Goal: Task Accomplishment & Management: Complete application form

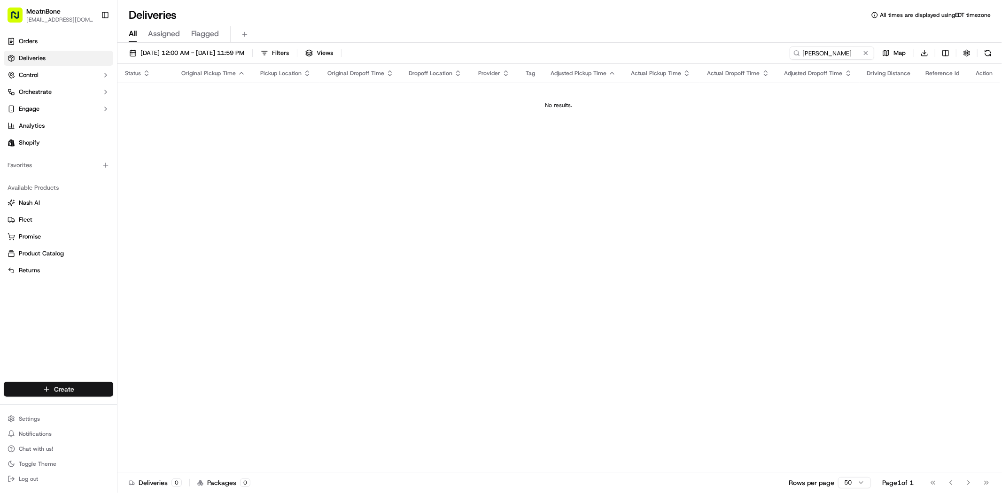
click at [97, 389] on html "MeatnBone dnguyen@meatnbone.com Toggle Sidebar Orders Deliveries Control Orches…" at bounding box center [501, 246] width 1002 height 493
click at [264, 271] on html "MeatnBone dnguyen@meatnbone.com Toggle Sidebar Orders Deliveries Control Orches…" at bounding box center [501, 246] width 1002 height 493
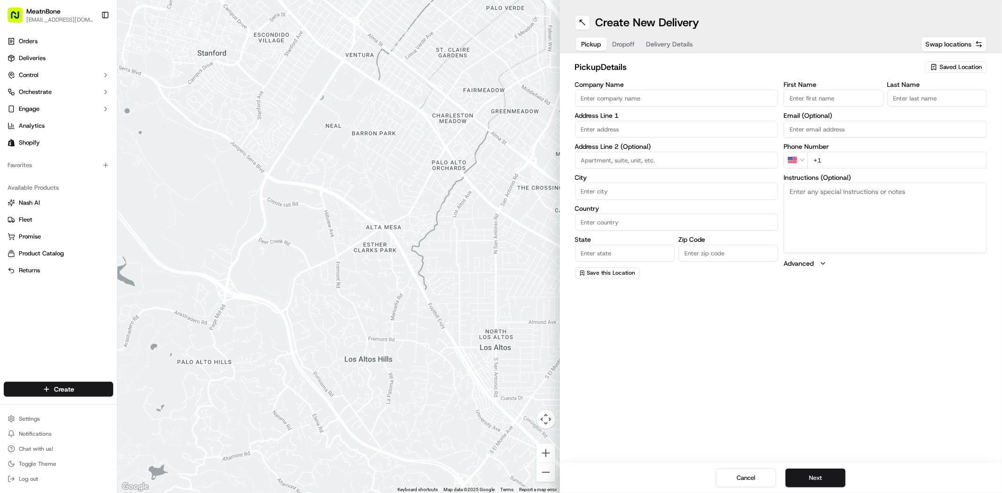
click at [955, 69] on span "Saved Location" at bounding box center [960, 67] width 42 height 8
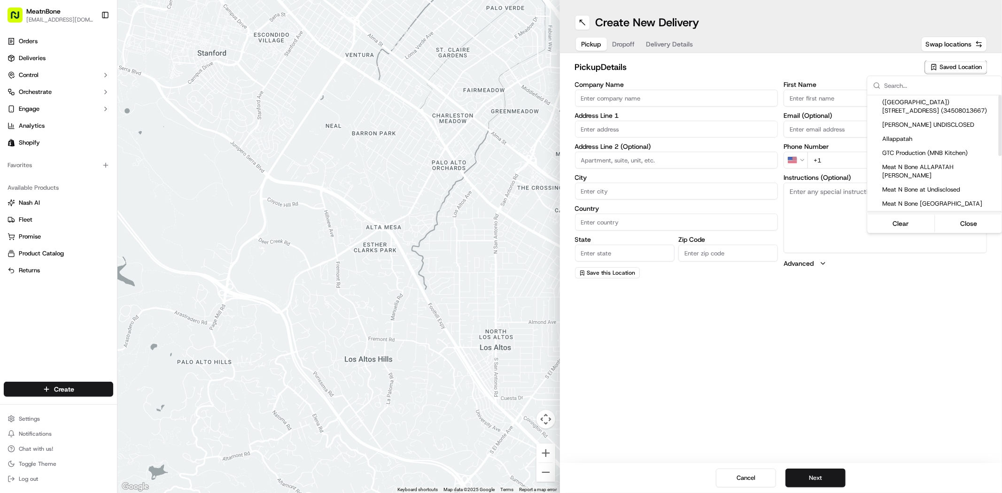
click at [906, 214] on span "Meat N Bone [GEOGRAPHIC_DATA]" at bounding box center [940, 218] width 116 height 8
type input "Meat N Bone [GEOGRAPHIC_DATA]"
type input "[STREET_ADDRESS]"
type input "[GEOGRAPHIC_DATA]"
type input "US"
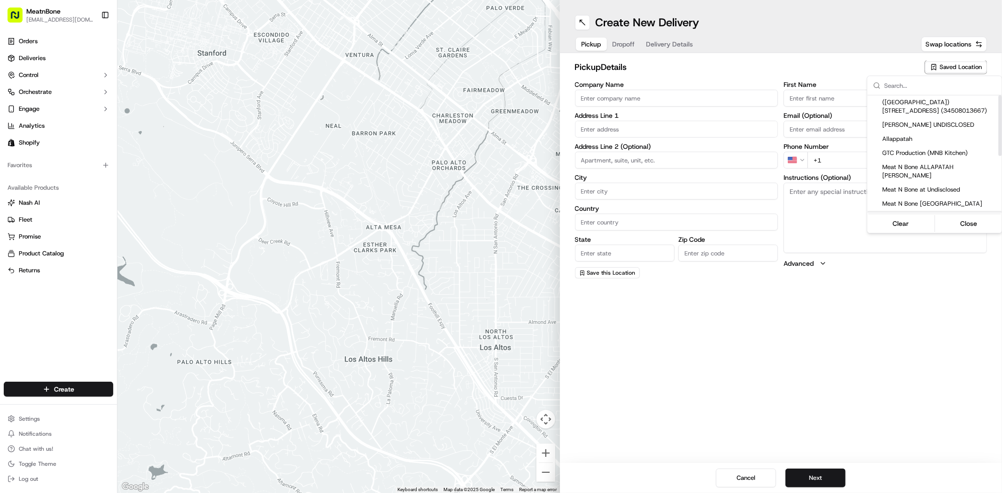
type input "FL"
type input "33065"
type input "[PERSON_NAME]"
type input "[PHONE_NUMBER]"
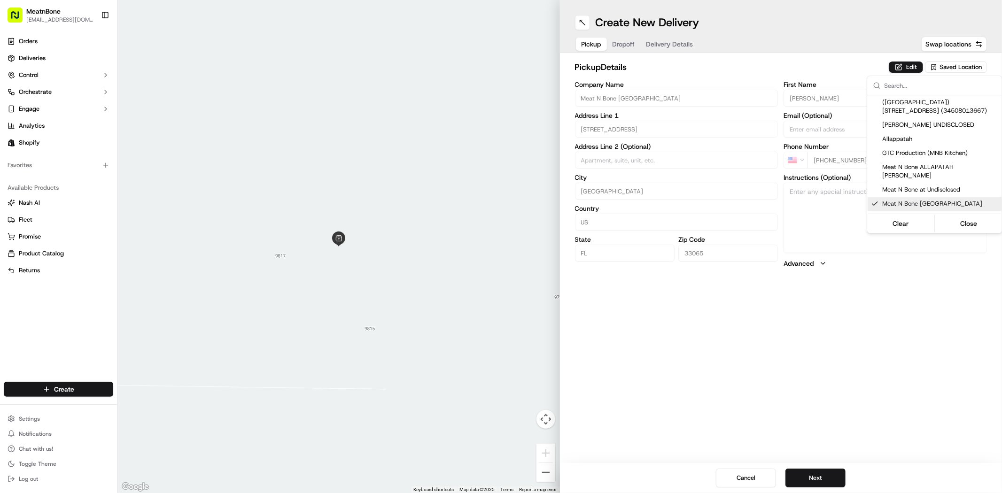
click at [809, 329] on html "MeatnBone [EMAIL_ADDRESS][DOMAIN_NAME] Toggle Sidebar Orders Deliveries Control…" at bounding box center [501, 246] width 1002 height 493
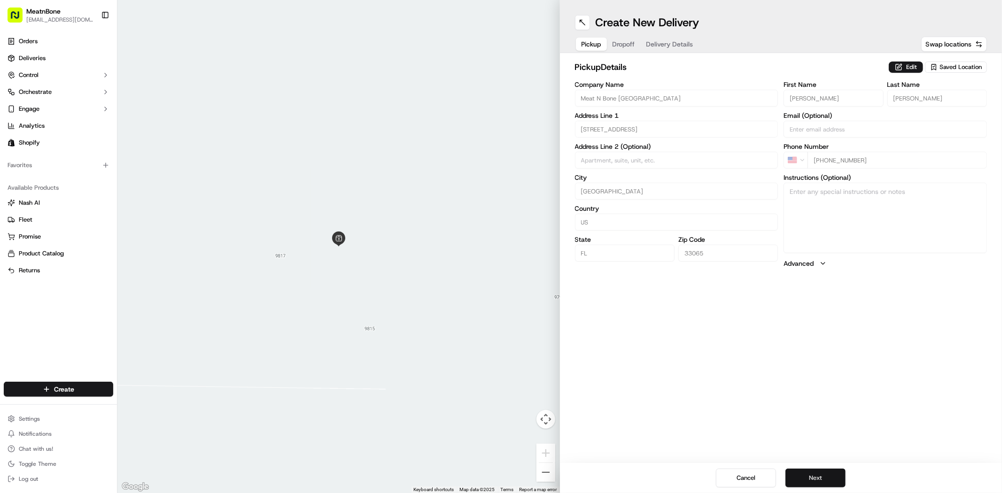
click at [836, 478] on button "Next" at bounding box center [815, 478] width 60 height 19
click at [837, 95] on input "First Name" at bounding box center [833, 98] width 100 height 17
paste input "[PERSON_NAME]"
type input "[PERSON_NAME]"
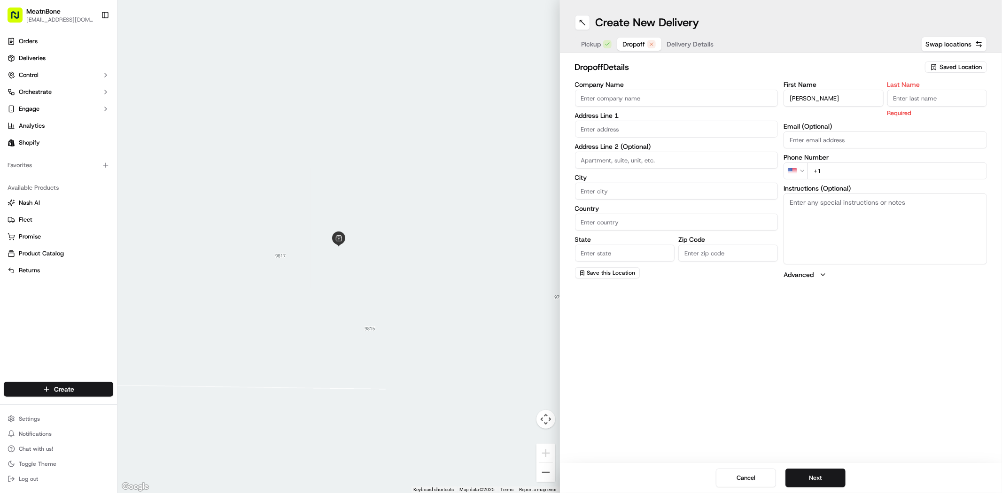
click at [904, 101] on input "Last Name" at bounding box center [937, 98] width 100 height 17
paste input "[PERSON_NAME]"
type input "[PERSON_NAME]"
click at [819, 374] on div "Create New Delivery Pickup Dropoff Delivery Details Swap locations dropoff Deta…" at bounding box center [781, 246] width 442 height 493
click at [748, 128] on input "text" at bounding box center [676, 129] width 203 height 17
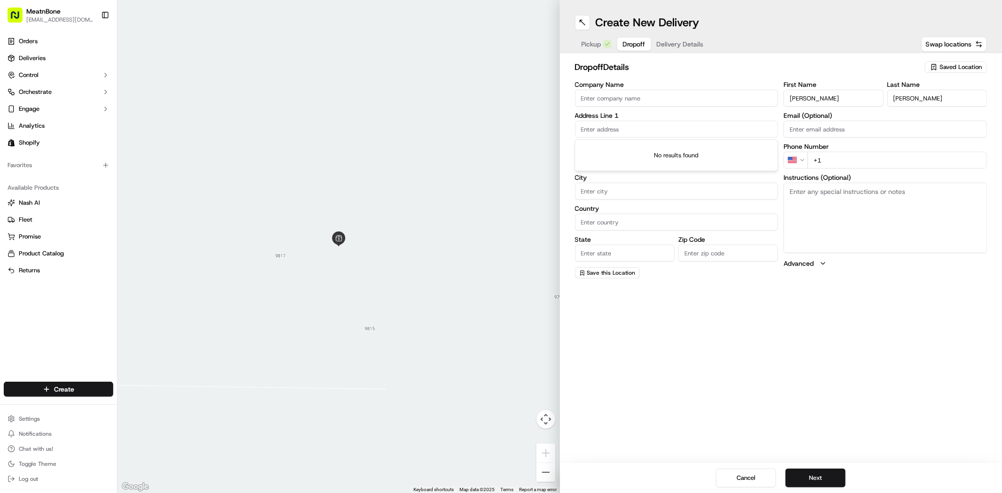
paste input "[STREET_ADDRESS]"
click at [719, 151] on div "[STREET_ADDRESS]" at bounding box center [676, 149] width 199 height 14
type input "[STREET_ADDRESS]"
type input "[GEOGRAPHIC_DATA]"
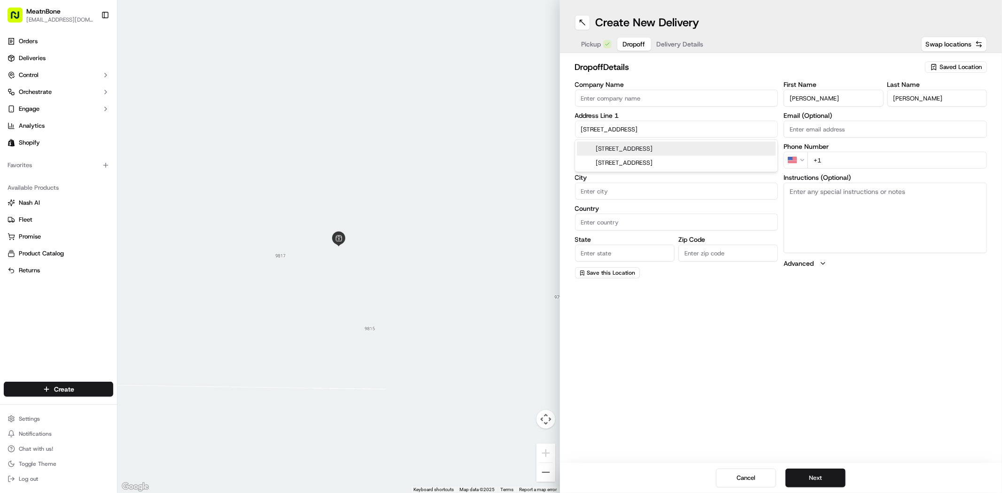
type input "FL"
type input "33442"
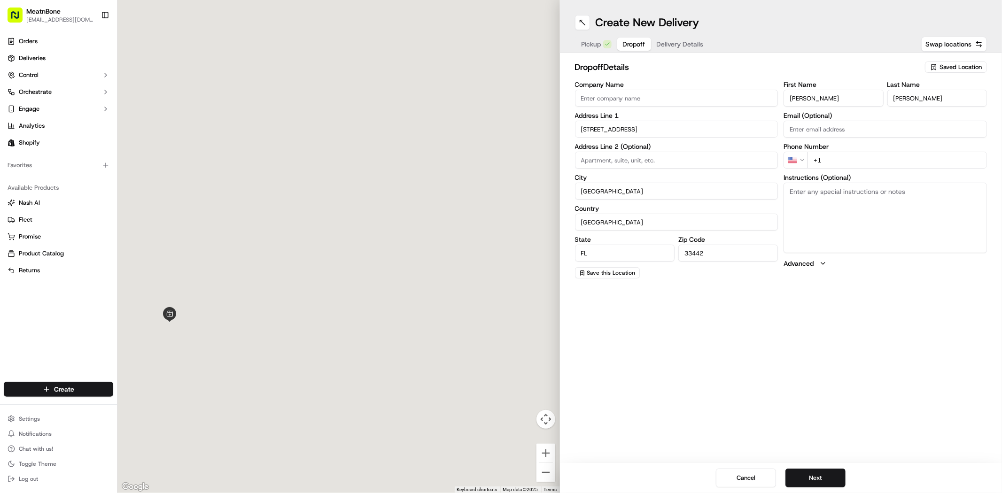
type input "[STREET_ADDRESS]"
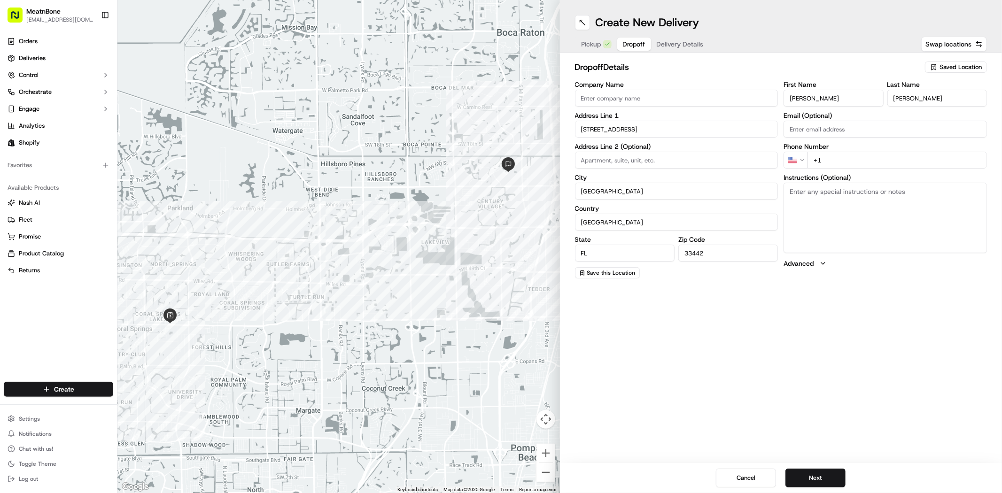
click at [871, 162] on input "+1" at bounding box center [896, 160] width 179 height 17
paste input "[PHONE_NUMBER]"
type input "[PHONE_NUMBER]"
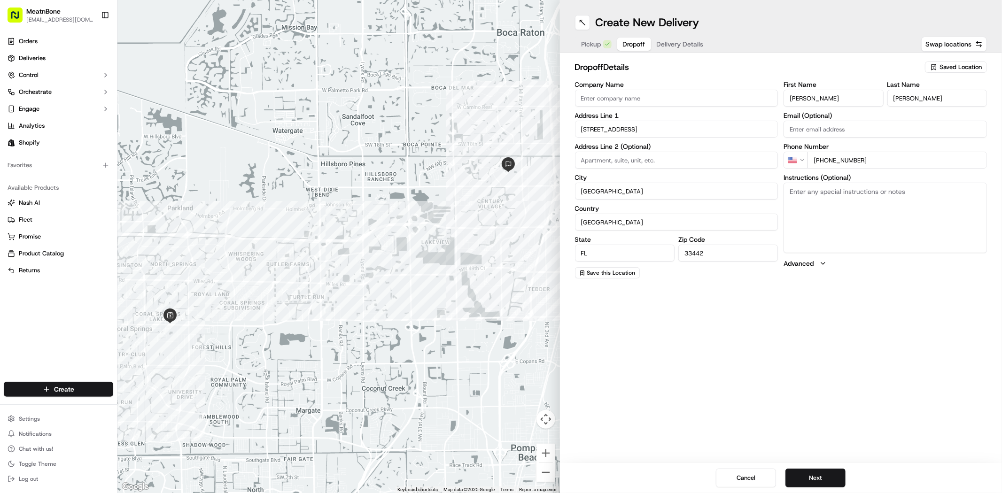
click at [817, 368] on div "Create New Delivery Pickup Dropoff Delivery Details Swap locations dropoff Deta…" at bounding box center [781, 246] width 442 height 493
click at [823, 478] on button "Next" at bounding box center [815, 478] width 60 height 19
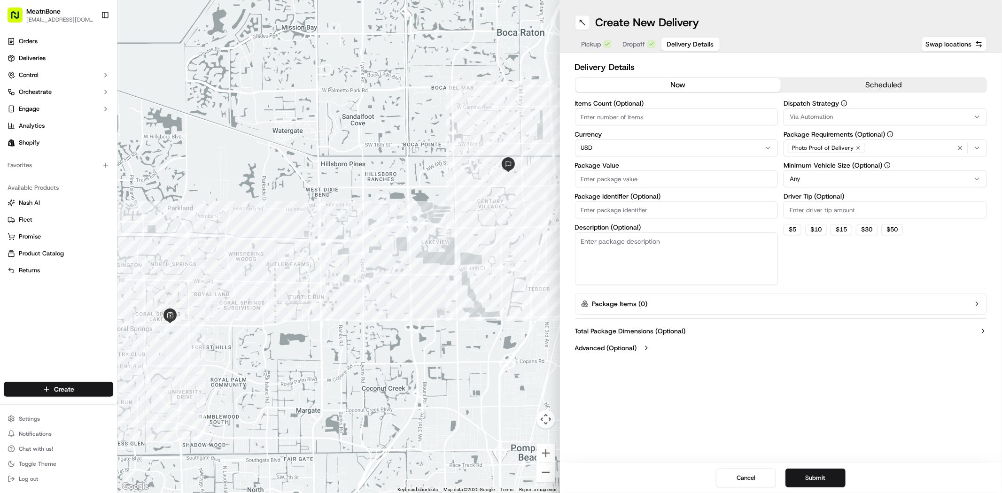
click at [653, 120] on input "Items Count (Optional)" at bounding box center [676, 116] width 203 height 17
type input "1"
click at [679, 181] on input "Package Value" at bounding box center [676, 178] width 203 height 17
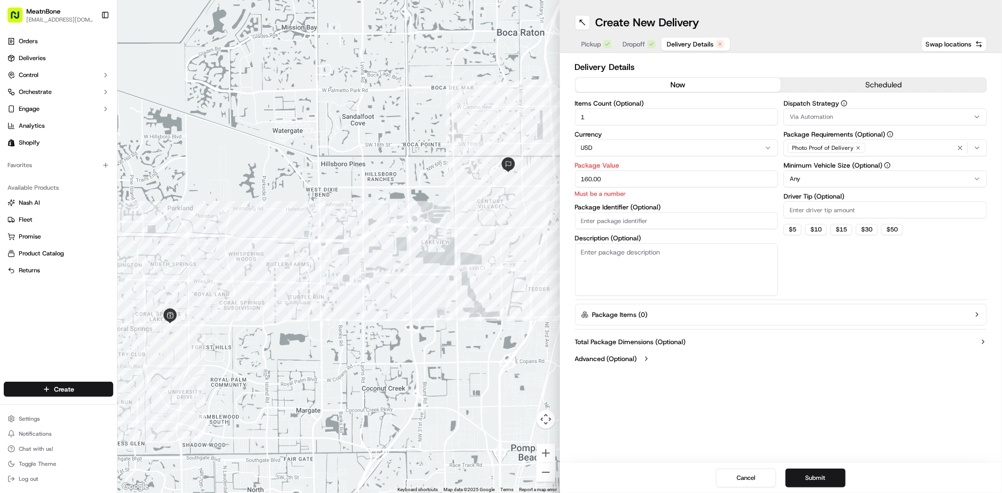
type input "160.00"
click at [679, 273] on textarea "Description (Optional)" at bounding box center [676, 269] width 203 height 53
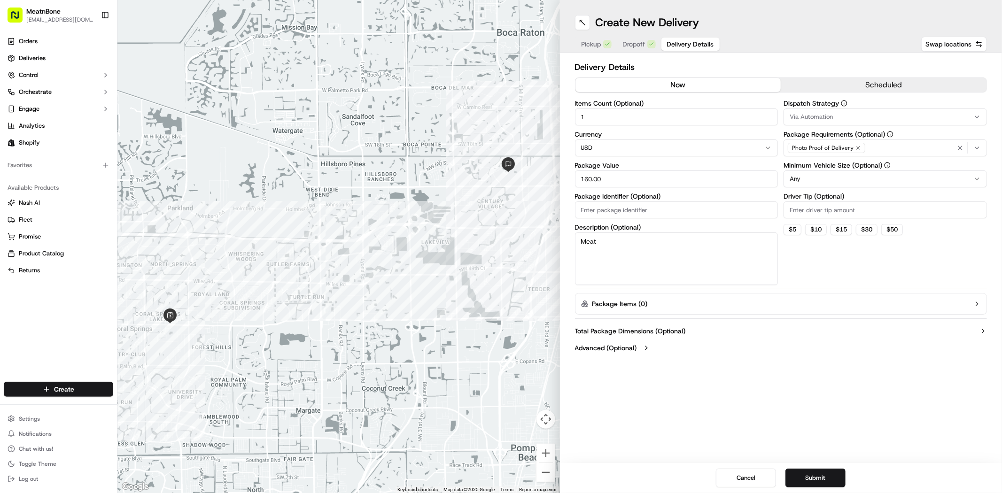
type textarea "Meat"
click at [827, 265] on div "Dispatch Strategy Via Automation Package Requirements (Optional) Photo Proof of…" at bounding box center [884, 192] width 203 height 185
click at [812, 473] on button "Submit" at bounding box center [815, 478] width 60 height 19
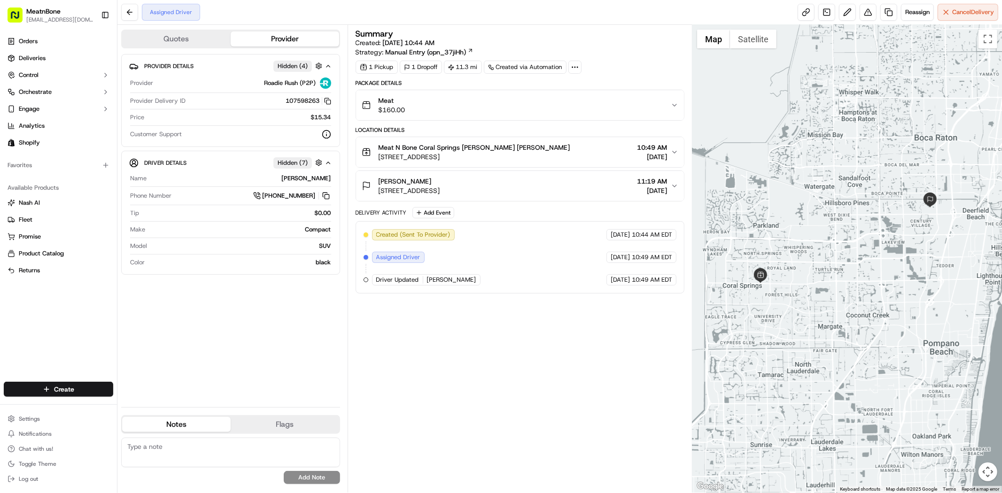
click at [531, 324] on div "Summary Created: [DATE] 10:44 AM Strategy: Manual Entry (opn_37jiHh) 1 Pickup 1…" at bounding box center [520, 259] width 329 height 458
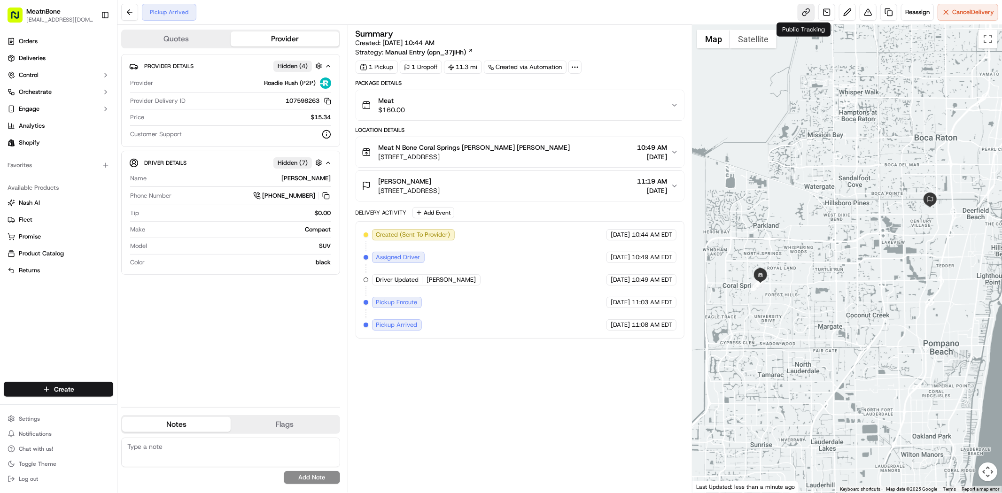
click at [804, 17] on link at bounding box center [805, 12] width 17 height 17
